Goal: Information Seeking & Learning: Find specific page/section

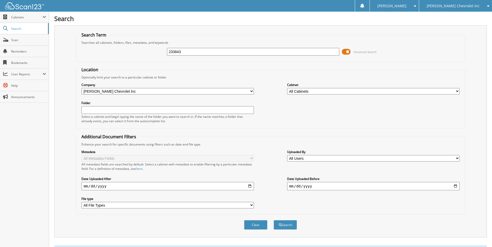
drag, startPoint x: 186, startPoint y: 51, endPoint x: 160, endPoint y: 50, distance: 25.9
click at [160, 50] on div "233843 Advanced Search" at bounding box center [270, 52] width 383 height 14
type input "266449"
click at [274, 220] on button "Search" at bounding box center [285, 225] width 23 height 10
click at [452, 6] on span "[PERSON_NAME] Chevrolet Inc" at bounding box center [453, 5] width 53 height 3
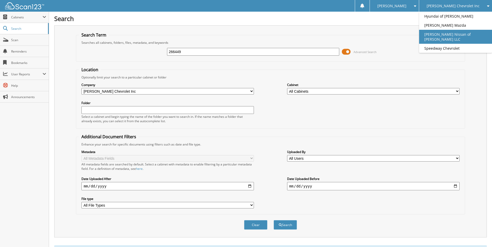
click at [440, 33] on link "[PERSON_NAME] Nissan of [PERSON_NAME] LLC" at bounding box center [455, 37] width 73 height 14
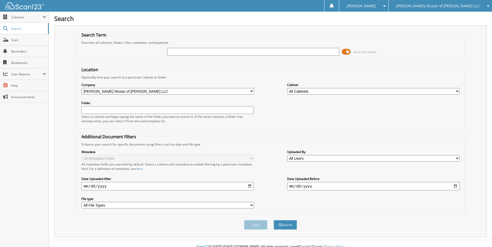
click at [183, 54] on input "text" at bounding box center [253, 52] width 172 height 8
drag, startPoint x: 178, startPoint y: 52, endPoint x: 186, endPoint y: 52, distance: 7.8
click at [178, 52] on input "text" at bounding box center [253, 52] width 172 height 8
type input "231409"
click at [274, 220] on button "Search" at bounding box center [285, 225] width 23 height 10
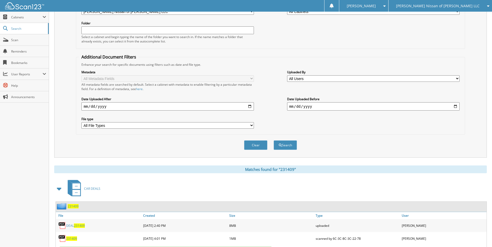
scroll to position [102, 0]
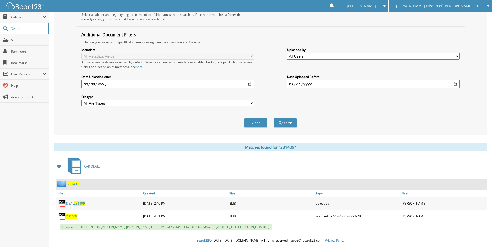
click at [73, 183] on span "231409" at bounding box center [73, 184] width 11 height 4
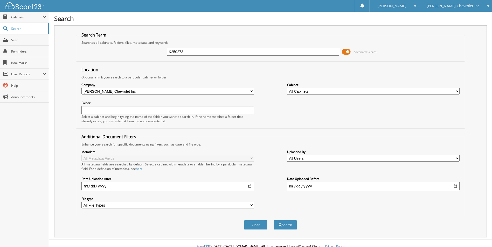
type input "K250273"
click at [274, 220] on button "Search" at bounding box center [285, 225] width 23 height 10
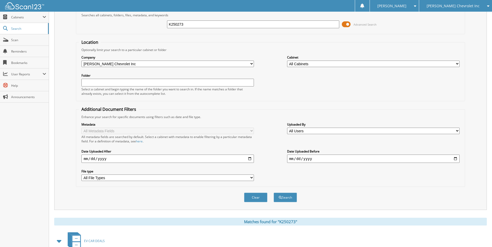
scroll to position [202, 0]
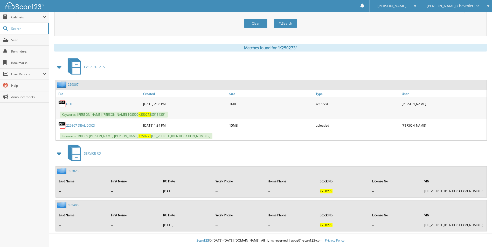
click at [82, 126] on link "229867 DEAL DOCS" at bounding box center [80, 125] width 29 height 4
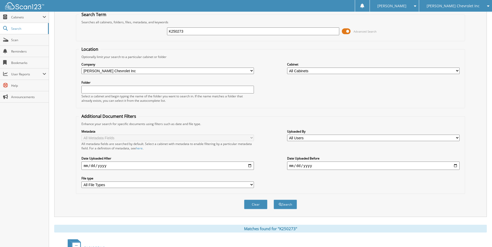
scroll to position [7, 0]
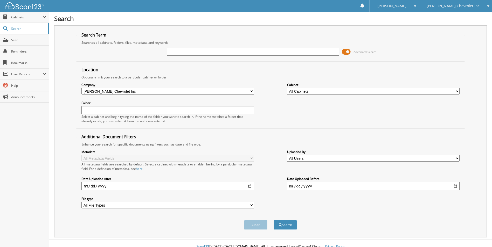
click at [198, 54] on input "text" at bounding box center [253, 52] width 172 height 8
type input "224407"
click at [274, 220] on button "Search" at bounding box center [285, 225] width 23 height 10
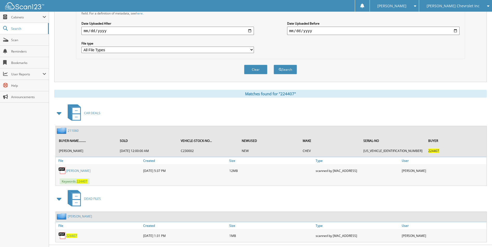
scroll to position [167, 0]
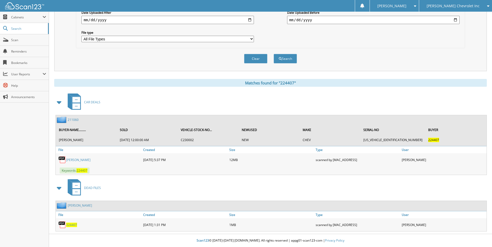
click at [69, 227] on span "224407" at bounding box center [71, 225] width 11 height 4
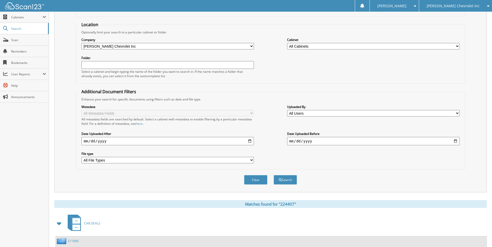
scroll to position [0, 0]
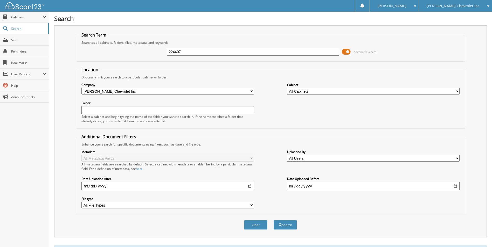
drag, startPoint x: 173, startPoint y: 52, endPoint x: 124, endPoint y: 53, distance: 49.3
click at [124, 53] on div "224407 Advanced Search" at bounding box center [270, 52] width 383 height 14
type input "267951"
click at [274, 220] on button "Search" at bounding box center [285, 225] width 23 height 10
click at [470, 5] on span "[PERSON_NAME] Chevrolet Inc" at bounding box center [453, 5] width 53 height 3
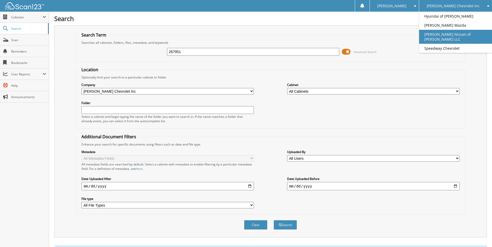
click at [465, 31] on link "[PERSON_NAME] Nissan of [PERSON_NAME] LLC" at bounding box center [455, 37] width 73 height 14
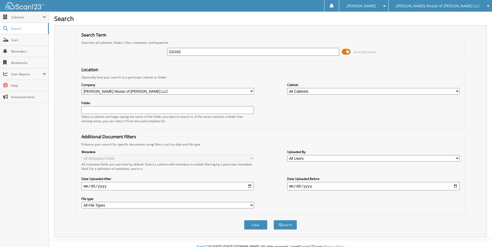
type input "232162"
click at [274, 220] on button "Search" at bounding box center [285, 225] width 23 height 10
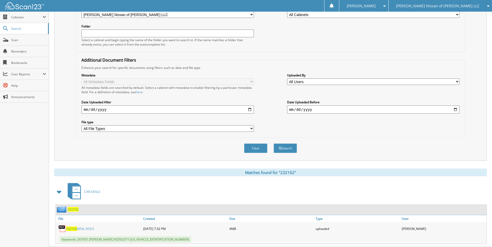
scroll to position [89, 0]
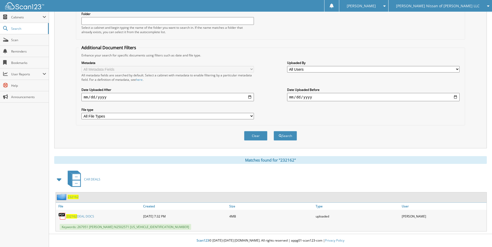
click at [85, 217] on link "232162 DEAL DOCS" at bounding box center [80, 216] width 28 height 4
click at [455, 7] on span "[PERSON_NAME] Nissan of [PERSON_NAME] LLC" at bounding box center [437, 5] width 83 height 3
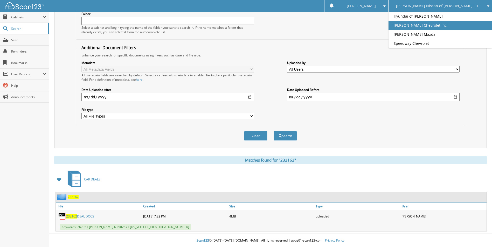
click at [446, 27] on link "[PERSON_NAME] Chevrolet Inc" at bounding box center [439, 25] width 103 height 9
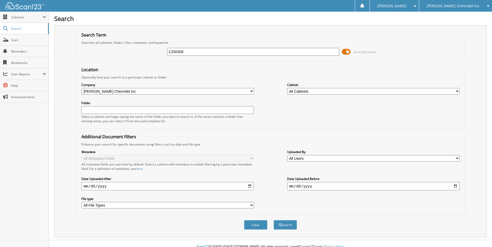
type input "C250305"
click at [274, 220] on button "Search" at bounding box center [285, 225] width 23 height 10
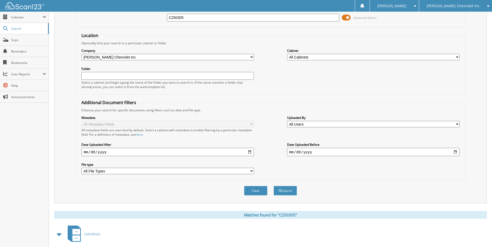
scroll to position [81, 0]
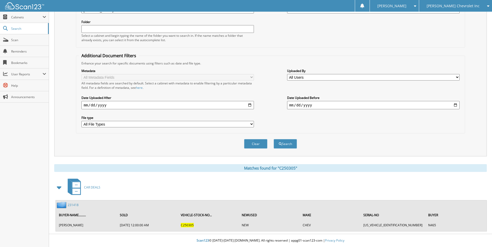
click at [72, 206] on link "231418" at bounding box center [73, 205] width 11 height 4
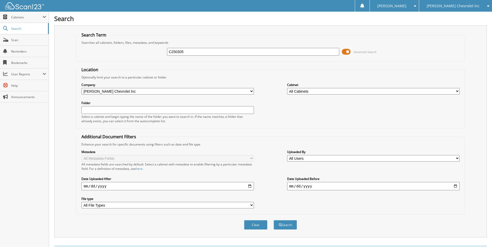
drag, startPoint x: 187, startPoint y: 52, endPoint x: 126, endPoint y: 59, distance: 60.8
click at [125, 60] on fieldset "Search Term Searches all cabinets, folders, files, metadata, and keywords C2503…" at bounding box center [270, 47] width 389 height 30
type input "N465"
click at [274, 220] on button "Search" at bounding box center [285, 225] width 23 height 10
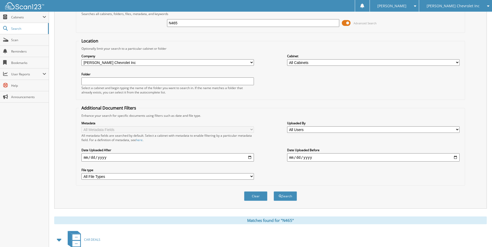
scroll to position [81, 0]
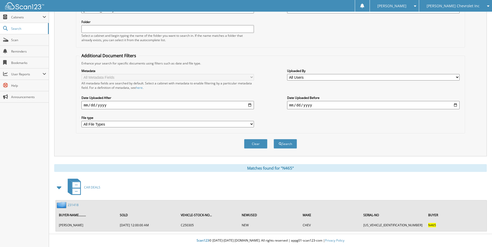
click at [68, 206] on link "231418" at bounding box center [73, 205] width 11 height 4
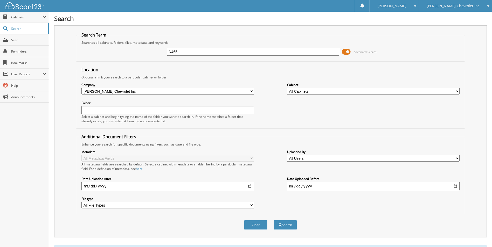
drag, startPoint x: 192, startPoint y: 54, endPoint x: 134, endPoint y: 51, distance: 58.6
click at [135, 52] on div "N465 Advanced Search" at bounding box center [270, 52] width 383 height 14
type input "M250705"
click at [274, 220] on button "Search" at bounding box center [285, 225] width 23 height 10
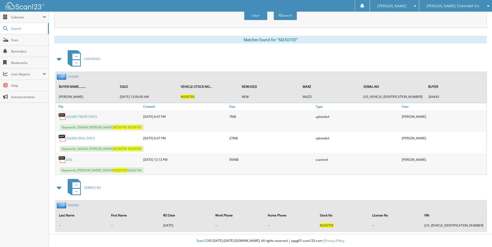
scroll to position [210, 0]
click at [90, 137] on link "232266 DEAL DOCS" at bounding box center [80, 138] width 29 height 4
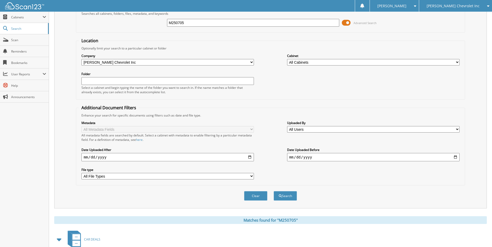
scroll to position [29, 0]
drag, startPoint x: 204, startPoint y: 27, endPoint x: 141, endPoint y: 23, distance: 63.2
click at [141, 23] on div "M250705 Advanced Search" at bounding box center [270, 23] width 383 height 14
drag, startPoint x: 193, startPoint y: 23, endPoint x: 156, endPoint y: 24, distance: 37.4
click at [154, 24] on div "M250705 Advanced Search" at bounding box center [270, 23] width 383 height 14
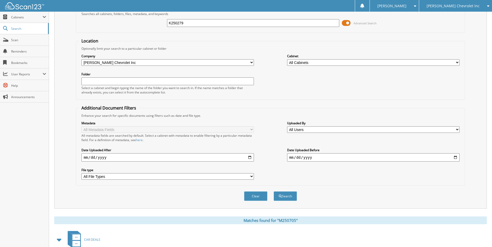
type input "K250279"
click at [274, 192] on button "Search" at bounding box center [285, 197] width 23 height 10
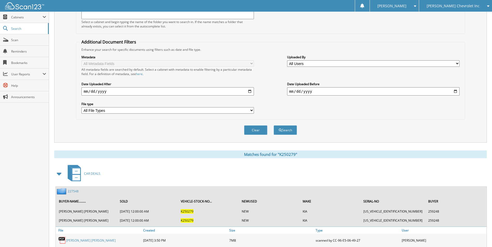
scroll to position [141, 0]
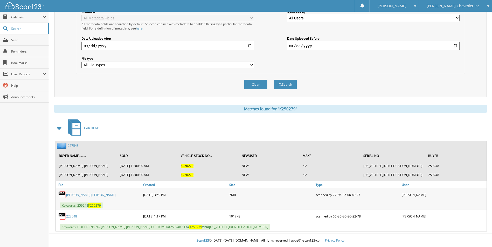
click at [70, 144] on link "227548" at bounding box center [73, 146] width 11 height 4
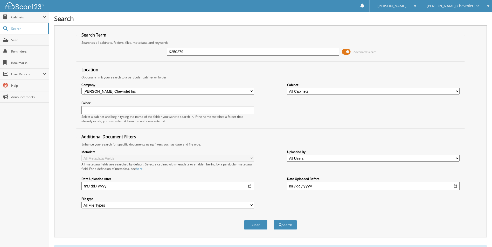
click at [186, 46] on div "K250279 Advanced Search" at bounding box center [270, 52] width 383 height 14
drag, startPoint x: 193, startPoint y: 51, endPoint x: 138, endPoint y: 53, distance: 54.5
click at [138, 53] on div "K250279 Advanced Search" at bounding box center [270, 52] width 383 height 14
type input "209130"
click at [274, 220] on button "Search" at bounding box center [285, 225] width 23 height 10
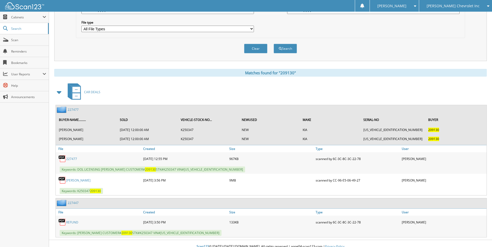
scroll to position [183, 0]
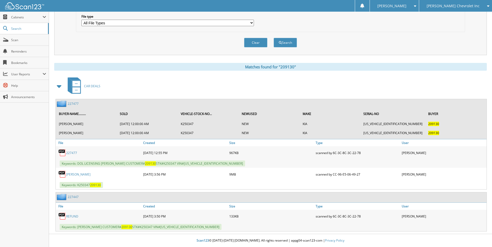
click at [75, 104] on link "227477" at bounding box center [73, 104] width 11 height 4
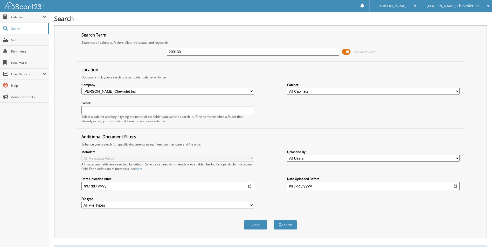
drag, startPoint x: 198, startPoint y: 51, endPoint x: 155, endPoint y: 52, distance: 43.6
click at [155, 52] on div "209130 Advanced Search" at bounding box center [270, 52] width 383 height 14
type input "259248"
click at [274, 220] on button "Search" at bounding box center [285, 225] width 23 height 10
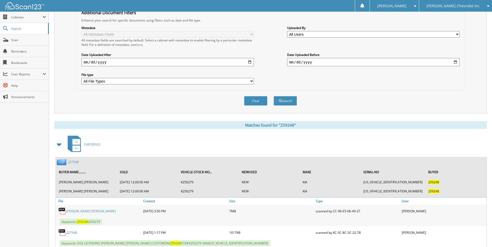
scroll to position [141, 0]
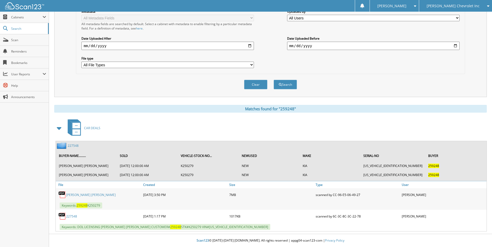
click at [73, 144] on link "227548" at bounding box center [73, 146] width 11 height 4
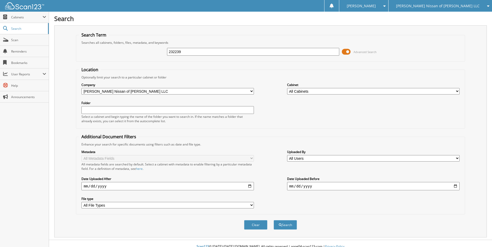
type input "232239"
click at [274, 220] on button "Search" at bounding box center [285, 225] width 23 height 10
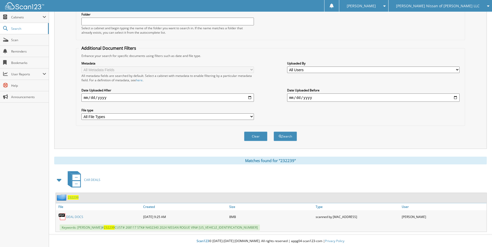
scroll to position [89, 0]
click at [71, 217] on link "DEAL DOCS" at bounding box center [74, 216] width 17 height 4
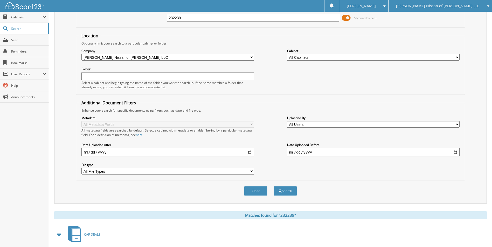
scroll to position [0, 0]
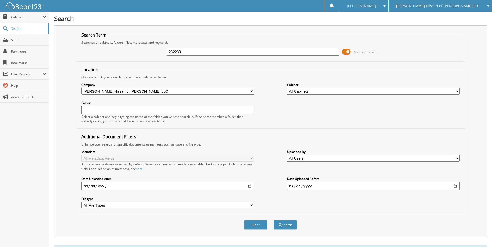
drag, startPoint x: 202, startPoint y: 53, endPoint x: 145, endPoint y: 56, distance: 57.1
click at [145, 56] on div "232239 Advanced Search" at bounding box center [270, 52] width 383 height 14
type input "232031"
click at [274, 220] on button "Search" at bounding box center [285, 225] width 23 height 10
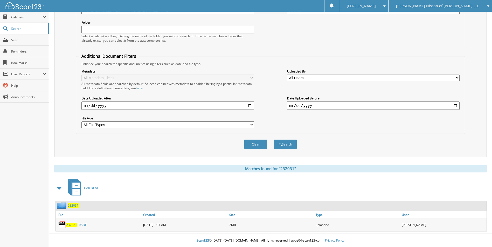
scroll to position [81, 0]
click at [75, 206] on span "232031" at bounding box center [73, 206] width 11 height 4
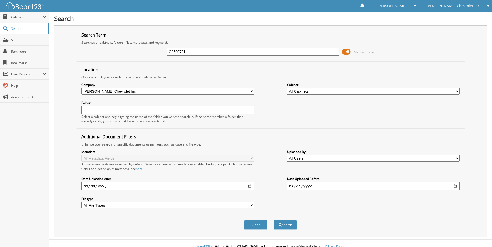
type input "C2500781"
click at [274, 220] on button "Search" at bounding box center [285, 225] width 23 height 10
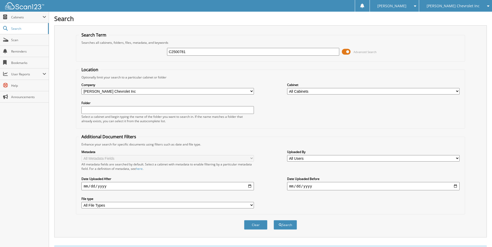
drag, startPoint x: 194, startPoint y: 54, endPoint x: 121, endPoint y: 53, distance: 72.4
click at [121, 53] on div "C2500781 Advanced Search" at bounding box center [270, 52] width 383 height 14
type input "268110"
click at [274, 220] on button "Search" at bounding box center [285, 225] width 23 height 10
click at [453, 4] on span "[PERSON_NAME] Chevrolet Inc" at bounding box center [453, 5] width 53 height 3
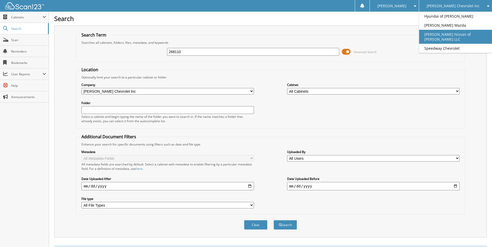
click at [454, 32] on link "[PERSON_NAME] Nissan of [PERSON_NAME] LLC" at bounding box center [455, 37] width 73 height 14
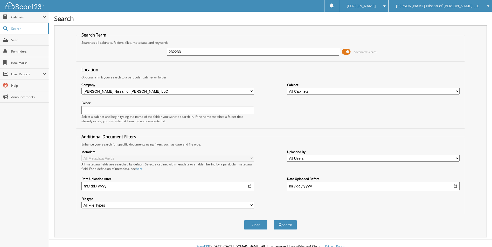
type input "232233"
click at [274, 220] on button "Search" at bounding box center [285, 225] width 23 height 10
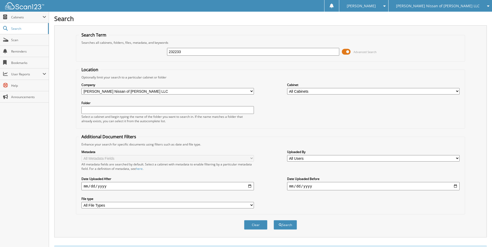
scroll to position [89, 0]
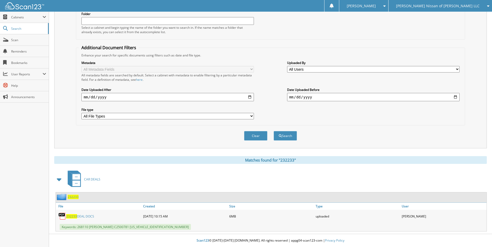
click at [79, 217] on link "232233 DEAL DOCS" at bounding box center [80, 216] width 28 height 4
click at [72, 198] on span "232233" at bounding box center [73, 197] width 11 height 4
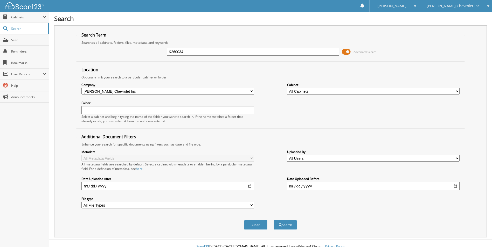
type input "K260034"
click at [274, 220] on button "Search" at bounding box center [285, 225] width 23 height 10
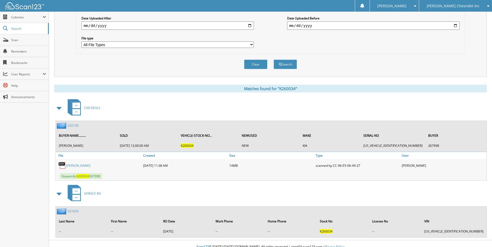
scroll to position [167, 0]
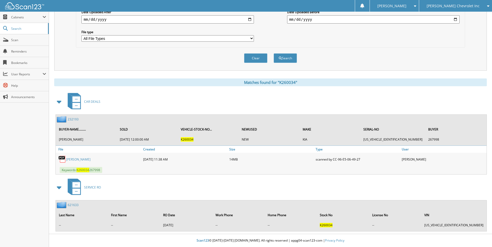
click at [80, 160] on link "[PERSON_NAME]" at bounding box center [78, 159] width 24 height 4
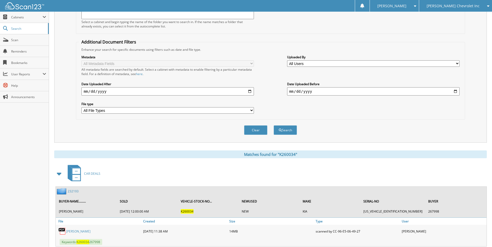
scroll to position [0, 0]
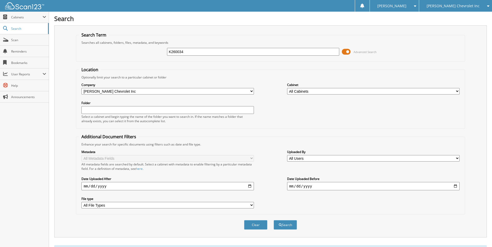
click at [450, 7] on span "[PERSON_NAME] Chevrolet Inc" at bounding box center [453, 5] width 53 height 3
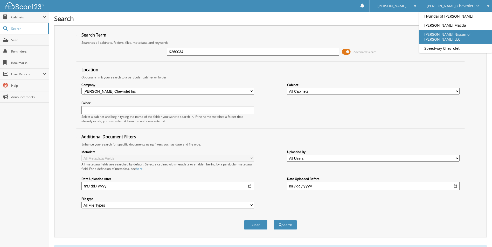
click at [448, 34] on link "[PERSON_NAME] Nissan of [PERSON_NAME] LLC" at bounding box center [455, 37] width 73 height 14
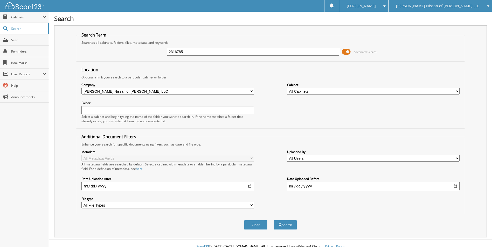
type input "2316785"
click at [274, 220] on button "Search" at bounding box center [285, 225] width 23 height 10
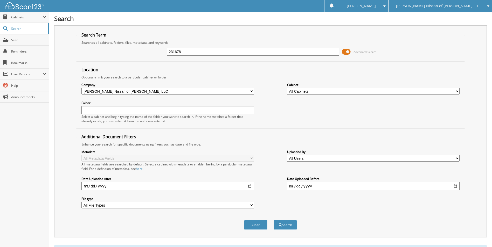
type input "231678"
click at [274, 220] on button "Search" at bounding box center [285, 225] width 23 height 10
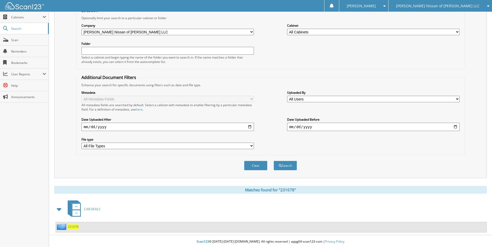
scroll to position [61, 0]
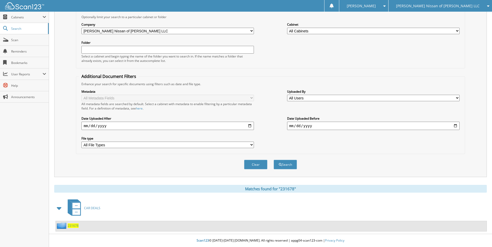
click at [75, 226] on span "231678" at bounding box center [73, 226] width 11 height 4
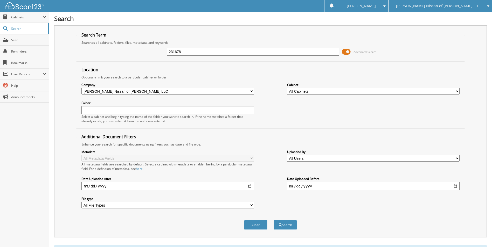
drag, startPoint x: 192, startPoint y: 45, endPoint x: 139, endPoint y: 47, distance: 52.7
click at [136, 47] on div "231678 Advanced Search" at bounding box center [270, 52] width 383 height 14
drag, startPoint x: 164, startPoint y: 51, endPoint x: 127, endPoint y: 51, distance: 36.8
click at [127, 51] on div "231678 Advanced Search" at bounding box center [270, 52] width 383 height 14
type input "[PERSON_NAME]"
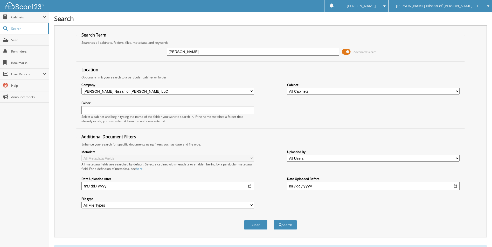
click at [274, 220] on button "Search" at bounding box center [285, 225] width 23 height 10
drag, startPoint x: 197, startPoint y: 51, endPoint x: 136, endPoint y: 51, distance: 60.9
click at [135, 51] on div "WOODCOCK Advanced Search" at bounding box center [270, 52] width 383 height 14
type input "231690"
click at [274, 220] on button "Search" at bounding box center [285, 225] width 23 height 10
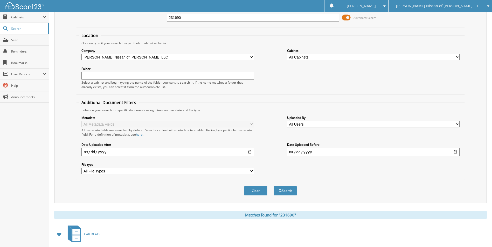
scroll to position [61, 0]
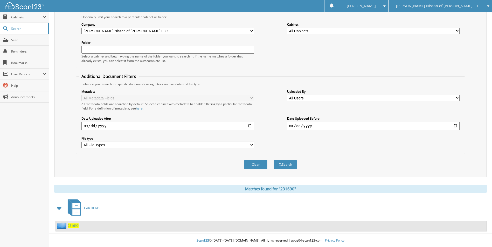
click at [71, 226] on span "231690" at bounding box center [73, 226] width 11 height 4
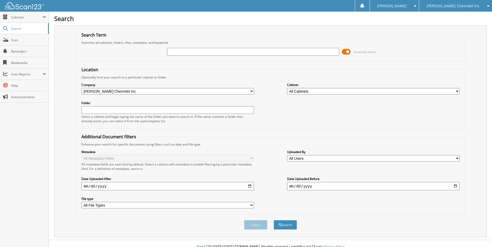
click at [226, 52] on input "text" at bounding box center [253, 52] width 172 height 8
type input "C250394"
click at [274, 220] on button "Search" at bounding box center [285, 225] width 23 height 10
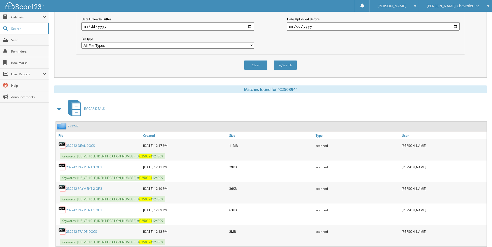
scroll to position [176, 0]
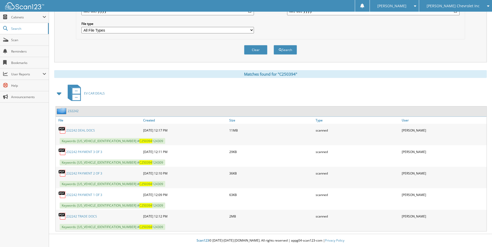
click at [93, 194] on link "232242 PAYMENT 1 OF 3" at bounding box center [84, 195] width 36 height 4
click at [84, 172] on link "232242 PAYMENT 2 OF 3" at bounding box center [84, 173] width 36 height 4
click at [95, 151] on link "232242 PAYMENT 3 OF 3" at bounding box center [84, 152] width 36 height 4
click at [93, 172] on link "232242 PAYMENT 2 OF 3" at bounding box center [84, 173] width 36 height 4
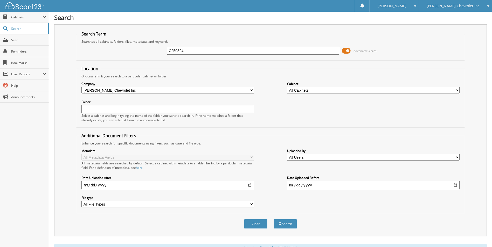
scroll to position [0, 0]
drag, startPoint x: 193, startPoint y: 50, endPoint x: 138, endPoint y: 57, distance: 55.8
click at [138, 57] on div "C250394 Advanced Search" at bounding box center [270, 52] width 383 height 14
type input "K2412691"
click at [274, 220] on button "Search" at bounding box center [285, 225] width 23 height 10
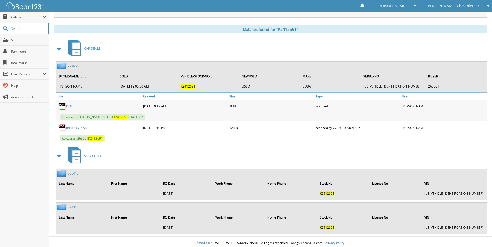
scroll to position [223, 0]
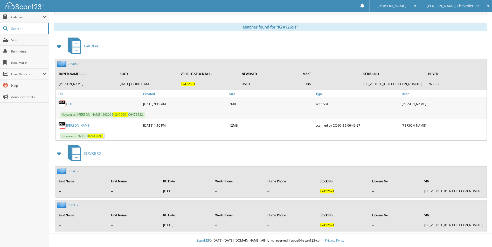
click at [72, 64] on link "229650" at bounding box center [73, 64] width 11 height 4
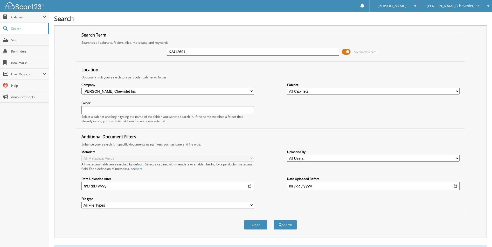
drag, startPoint x: 190, startPoint y: 52, endPoint x: 126, endPoint y: 60, distance: 64.6
click at [126, 60] on fieldset "Search Term Searches all cabinets, folders, files, metadata, and keywords K2412…" at bounding box center [270, 47] width 389 height 30
type input "RAZUMOVSKAYA"
click at [274, 220] on button "Search" at bounding box center [285, 225] width 23 height 10
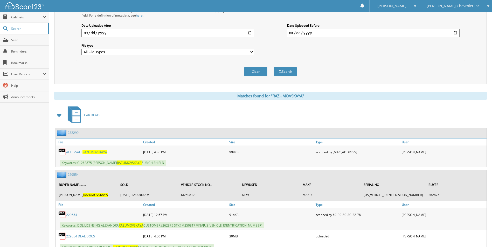
scroll to position [207, 0]
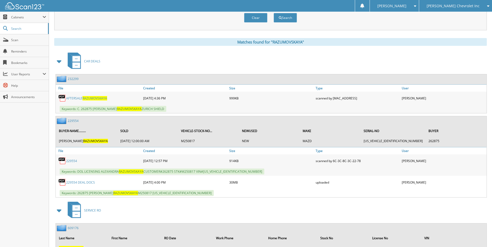
click at [76, 99] on link "AFTERSALE RAZUMOVSKAYA" at bounding box center [86, 98] width 41 height 4
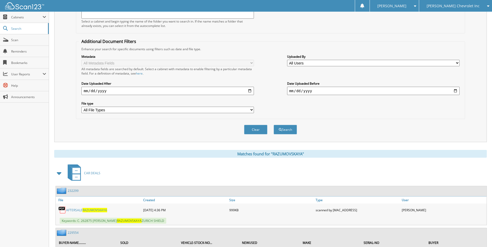
scroll to position [0, 0]
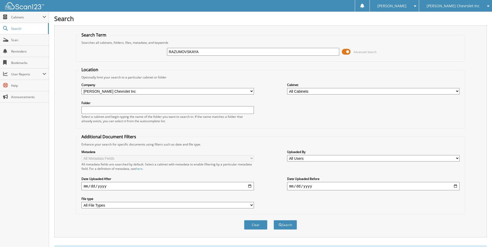
drag, startPoint x: 203, startPoint y: 50, endPoint x: 156, endPoint y: 49, distance: 47.0
click at [156, 49] on div "RAZUMOVSKAYA Advanced Search" at bounding box center [270, 52] width 383 height 14
type input "c250341"
click at [274, 220] on button "Search" at bounding box center [285, 225] width 23 height 10
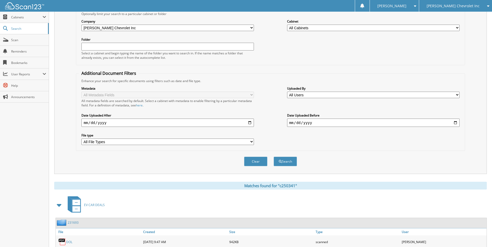
scroll to position [146, 0]
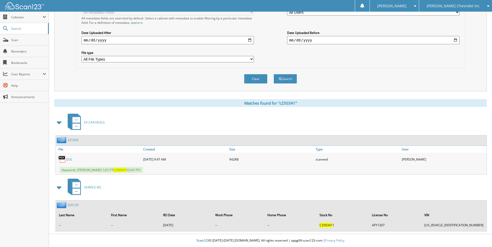
click at [75, 138] on link "231693" at bounding box center [73, 140] width 11 height 4
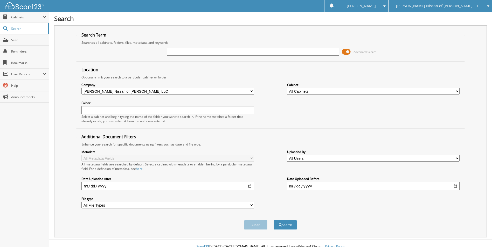
click at [262, 52] on input "text" at bounding box center [253, 52] width 172 height 8
type input "231707"
click at [274, 220] on button "Search" at bounding box center [285, 225] width 23 height 10
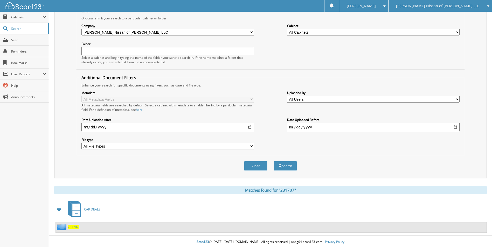
scroll to position [61, 0]
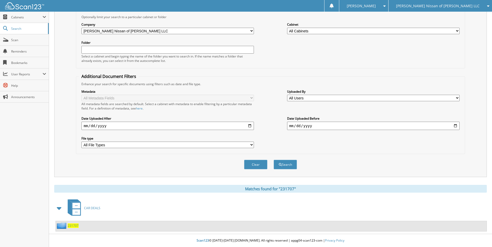
click at [71, 226] on span "231707" at bounding box center [73, 226] width 11 height 4
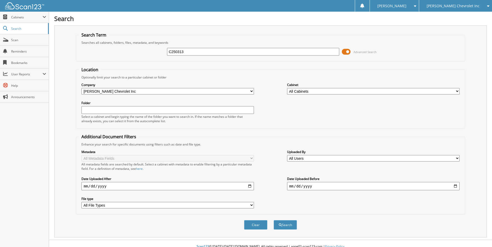
type input "C250313"
click at [274, 220] on button "Search" at bounding box center [285, 225] width 23 height 10
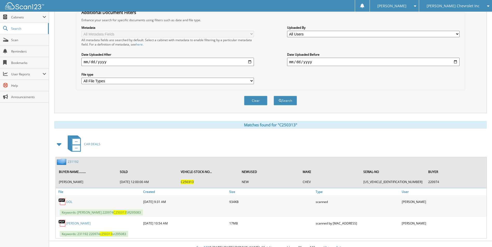
scroll to position [132, 0]
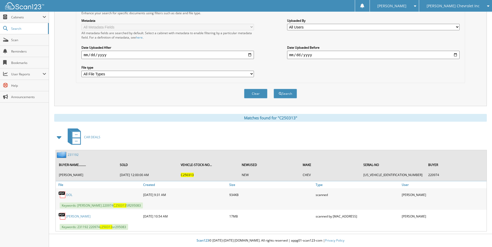
click at [76, 216] on link "[PERSON_NAME]" at bounding box center [78, 216] width 24 height 4
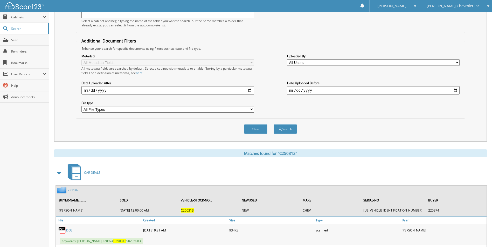
scroll to position [0, 0]
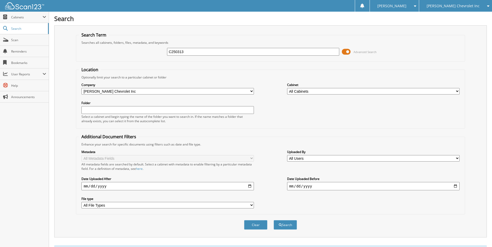
click at [443, 5] on span "[PERSON_NAME] Chevrolet Inc" at bounding box center [453, 5] width 53 height 3
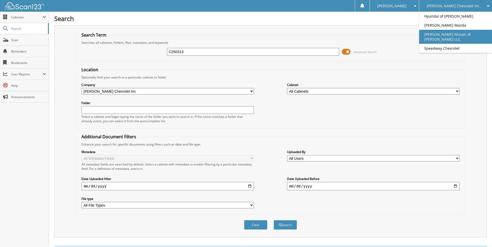
click at [441, 33] on link "[PERSON_NAME] Nissan of [PERSON_NAME] LLC" at bounding box center [455, 37] width 73 height 14
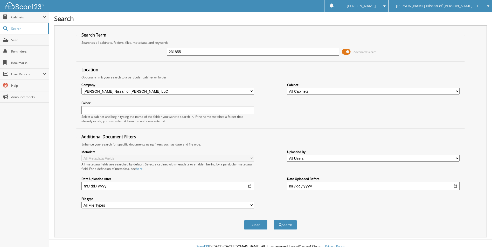
type input "231855"
click at [274, 220] on button "Search" at bounding box center [285, 225] width 23 height 10
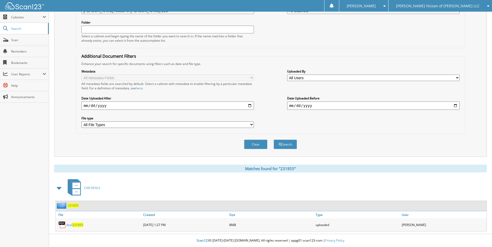
scroll to position [81, 0]
click at [76, 206] on span "231855" at bounding box center [73, 206] width 11 height 4
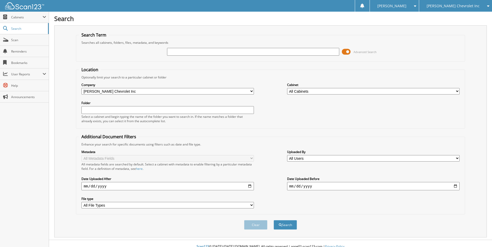
click at [176, 54] on input "text" at bounding box center [253, 52] width 172 height 8
type input "G"
type input "[PERSON_NAME] 266021"
click at [274, 220] on button "Search" at bounding box center [285, 225] width 23 height 10
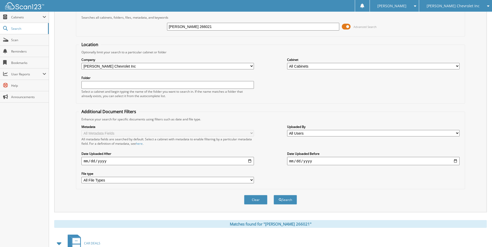
scroll to position [89, 0]
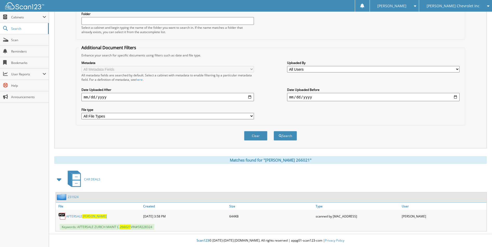
click at [78, 215] on link "AFTERSALE SINGH" at bounding box center [86, 216] width 41 height 4
click at [449, 8] on span "[PERSON_NAME] Chevrolet Inc" at bounding box center [453, 5] width 53 height 3
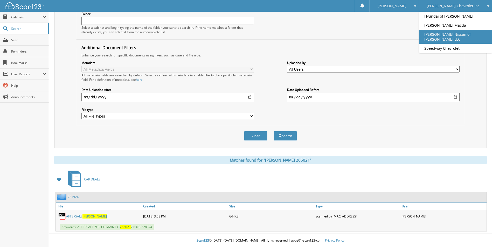
click at [450, 36] on link "[PERSON_NAME] Nissan of [PERSON_NAME] LLC" at bounding box center [455, 37] width 73 height 14
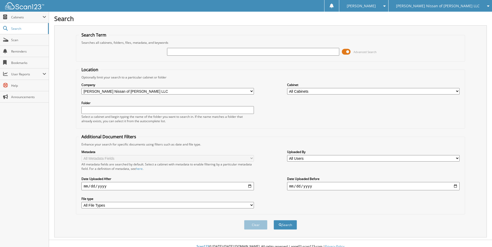
click at [220, 53] on input "text" at bounding box center [253, 52] width 172 height 8
click at [202, 52] on input "text" at bounding box center [253, 52] width 172 height 8
type input "232197"
click at [274, 220] on button "Search" at bounding box center [285, 225] width 23 height 10
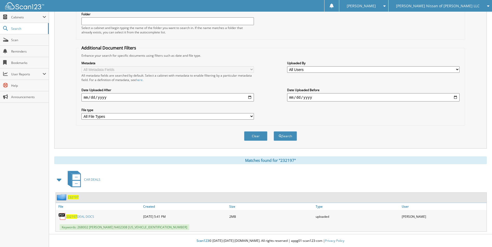
scroll to position [89, 0]
click at [89, 214] on div "232197 DEAL DOCS" at bounding box center [99, 216] width 86 height 10
click at [87, 215] on link "232197 DEAL DOCS" at bounding box center [80, 216] width 28 height 4
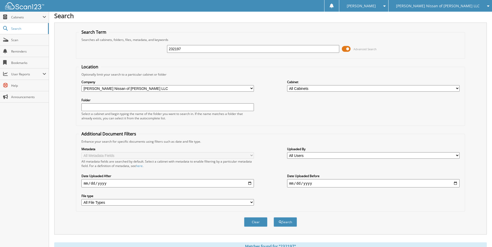
scroll to position [0, 0]
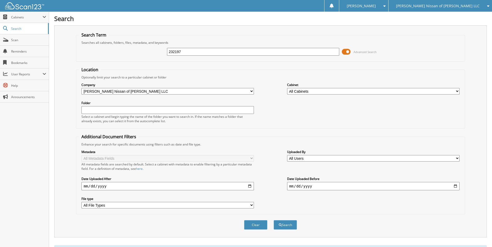
drag, startPoint x: 198, startPoint y: 52, endPoint x: 139, endPoint y: 53, distance: 59.1
click at [138, 53] on div "232197 Advanced Search" at bounding box center [270, 52] width 383 height 14
type input "231729"
click at [274, 220] on button "Search" at bounding box center [285, 225] width 23 height 10
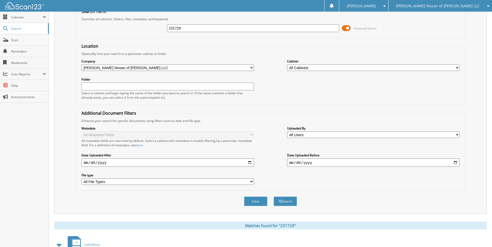
scroll to position [81, 0]
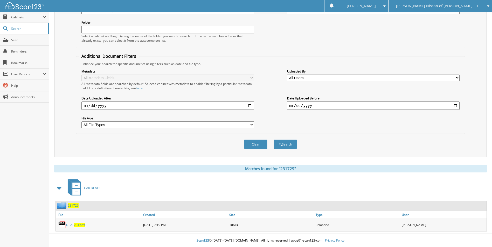
click at [74, 205] on span "231729" at bounding box center [73, 206] width 11 height 4
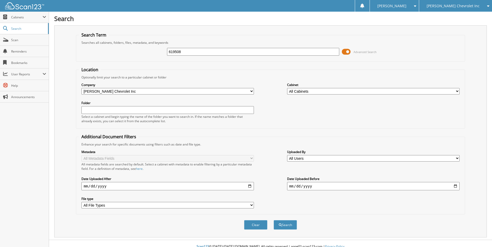
type input "619508"
click at [274, 220] on button "Search" at bounding box center [285, 225] width 23 height 10
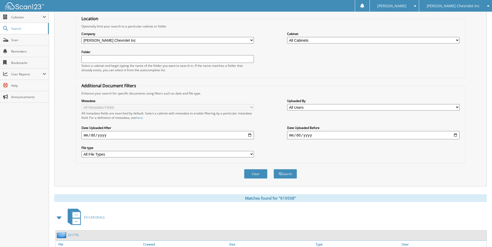
scroll to position [202, 0]
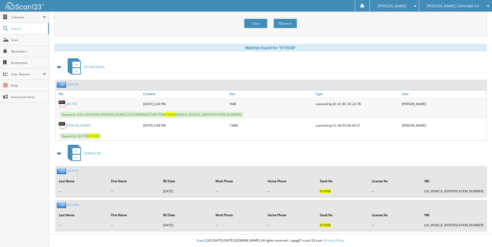
click at [88, 125] on link "[PERSON_NAME]" at bounding box center [78, 125] width 24 height 4
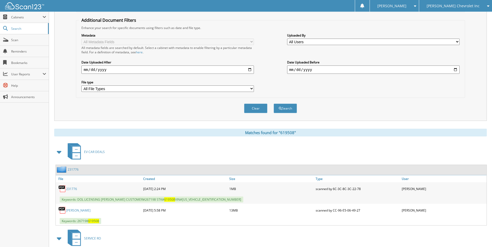
scroll to position [0, 0]
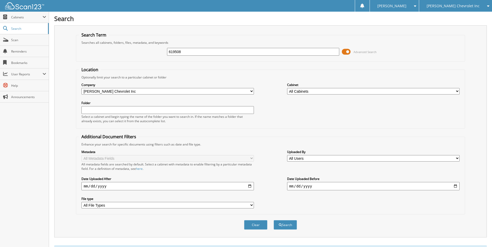
drag, startPoint x: 192, startPoint y: 50, endPoint x: 152, endPoint y: 54, distance: 40.1
click at [152, 54] on div "619508 Advanced Search" at bounding box center [270, 52] width 383 height 14
type input "266070"
click at [274, 220] on button "Search" at bounding box center [285, 225] width 23 height 10
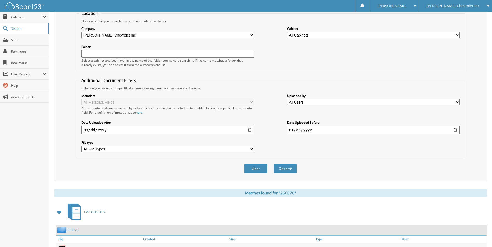
scroll to position [175, 0]
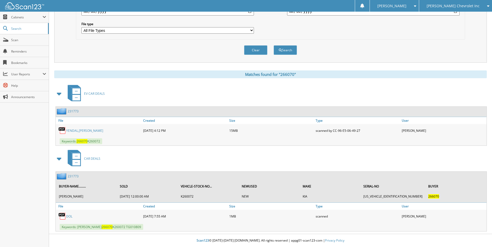
click at [82, 131] on link "YENDAL,SNEHITH" at bounding box center [84, 131] width 37 height 4
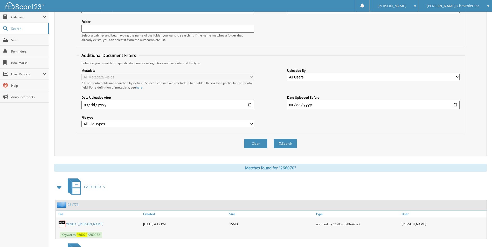
scroll to position [0, 0]
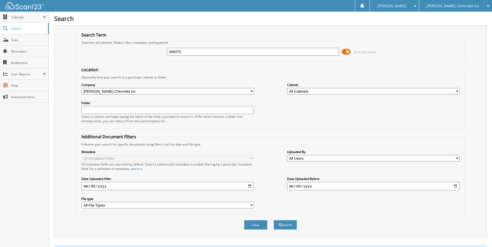
drag, startPoint x: 188, startPoint y: 52, endPoint x: 135, endPoint y: 54, distance: 53.2
click at [135, 54] on div "266070 Advanced Search" at bounding box center [270, 52] width 383 height 14
type input "267198"
click at [274, 220] on button "Search" at bounding box center [285, 225] width 23 height 10
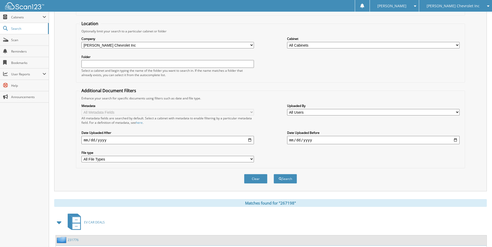
scroll to position [111, 0]
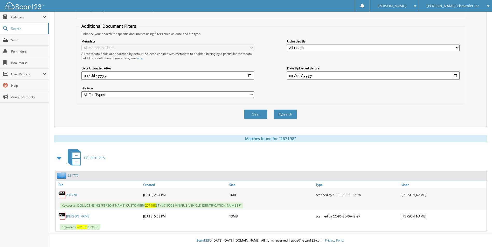
click at [72, 216] on link "TORZILLO,ANTONIO" at bounding box center [78, 216] width 24 height 4
click at [72, 174] on link "231776" at bounding box center [73, 175] width 11 height 4
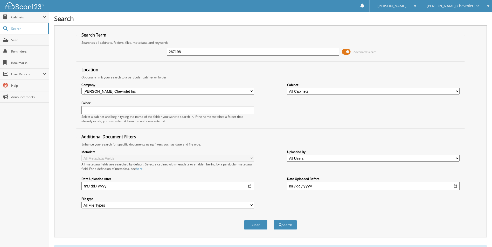
drag, startPoint x: 183, startPoint y: 52, endPoint x: 143, endPoint y: 50, distance: 40.0
click at [143, 52] on div "267198 Advanced Search" at bounding box center [270, 52] width 383 height 14
type input "C250379"
click at [274, 220] on button "Search" at bounding box center [285, 225] width 23 height 10
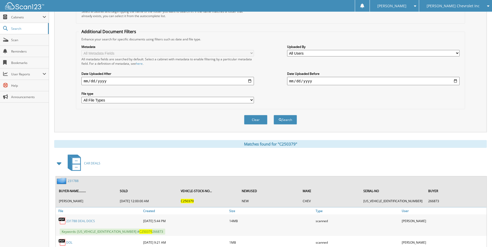
scroll to position [153, 0]
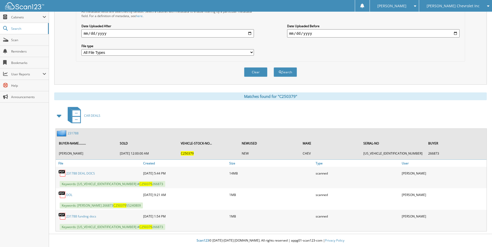
click at [88, 173] on link "231788 DEAL DOCS" at bounding box center [80, 173] width 29 height 4
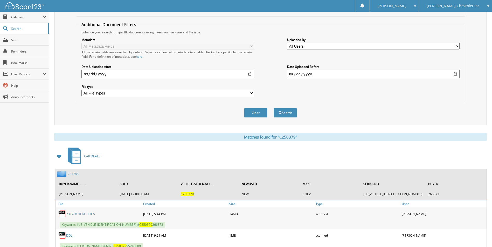
scroll to position [0, 0]
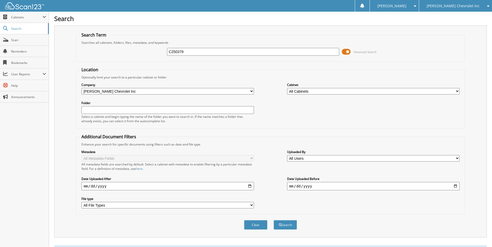
drag, startPoint x: 199, startPoint y: 51, endPoint x: 145, endPoint y: 53, distance: 53.4
click at [145, 53] on div "C250379 Advanced Search" at bounding box center [270, 52] width 383 height 14
type input "M251098"
click at [274, 220] on button "Search" at bounding box center [285, 225] width 23 height 10
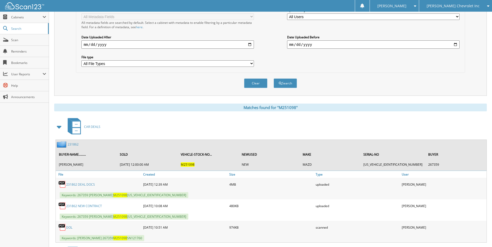
scroll to position [207, 0]
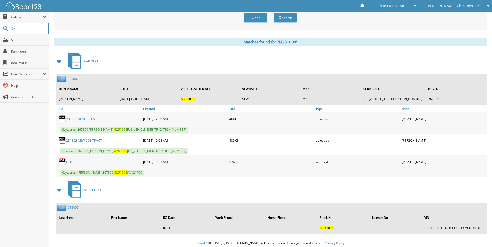
click at [83, 119] on link "231862 DEAL DOCS" at bounding box center [80, 119] width 29 height 4
click at [82, 141] on link "231862 NEW CONTRACT" at bounding box center [84, 140] width 36 height 4
click at [87, 120] on link "231862 DEAL DOCS" at bounding box center [80, 119] width 29 height 4
